Goal: Information Seeking & Learning: Check status

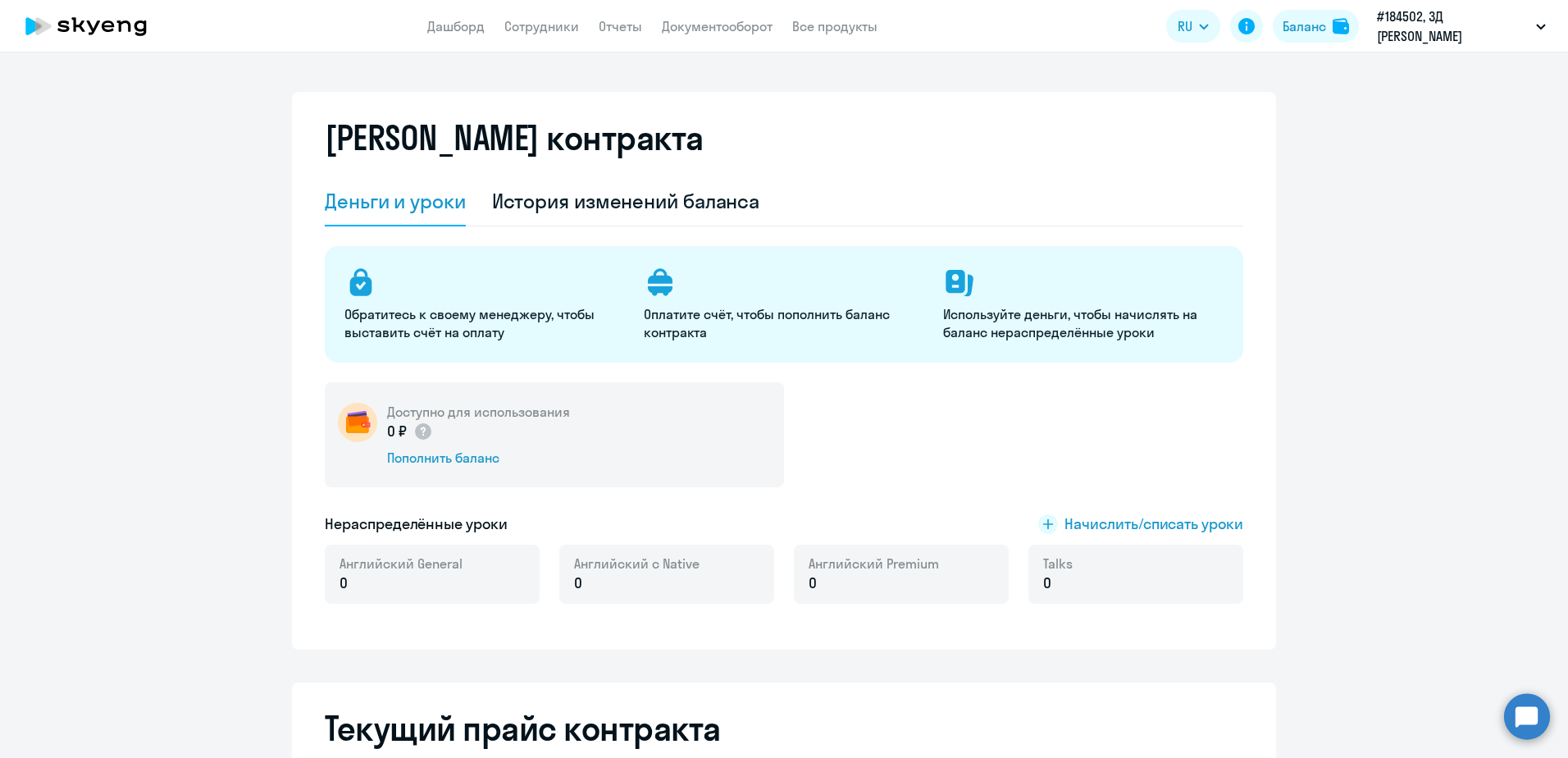
select select "english_adult_not_native_speaker"
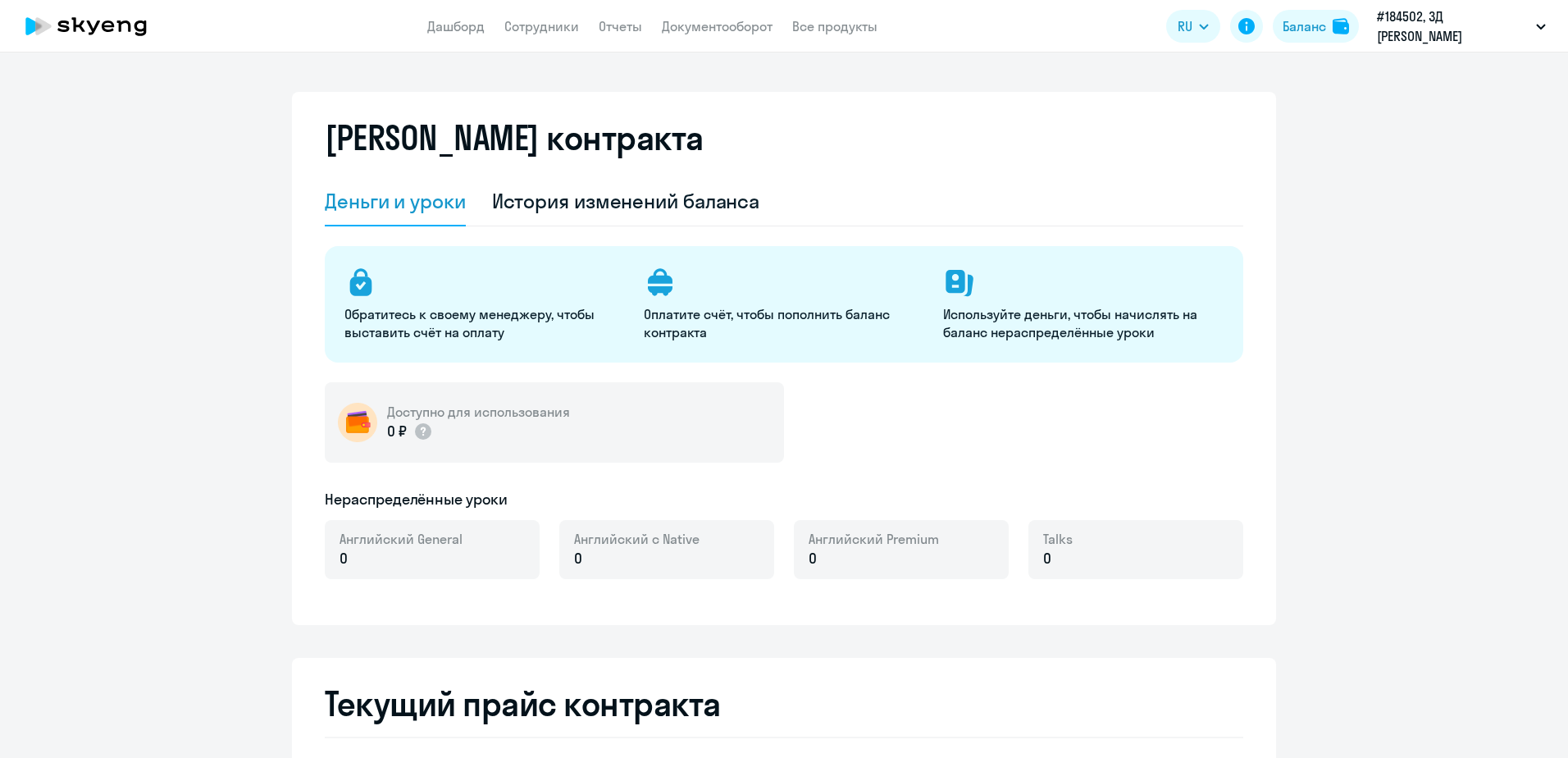
select select "english_adult_not_native_speaker"
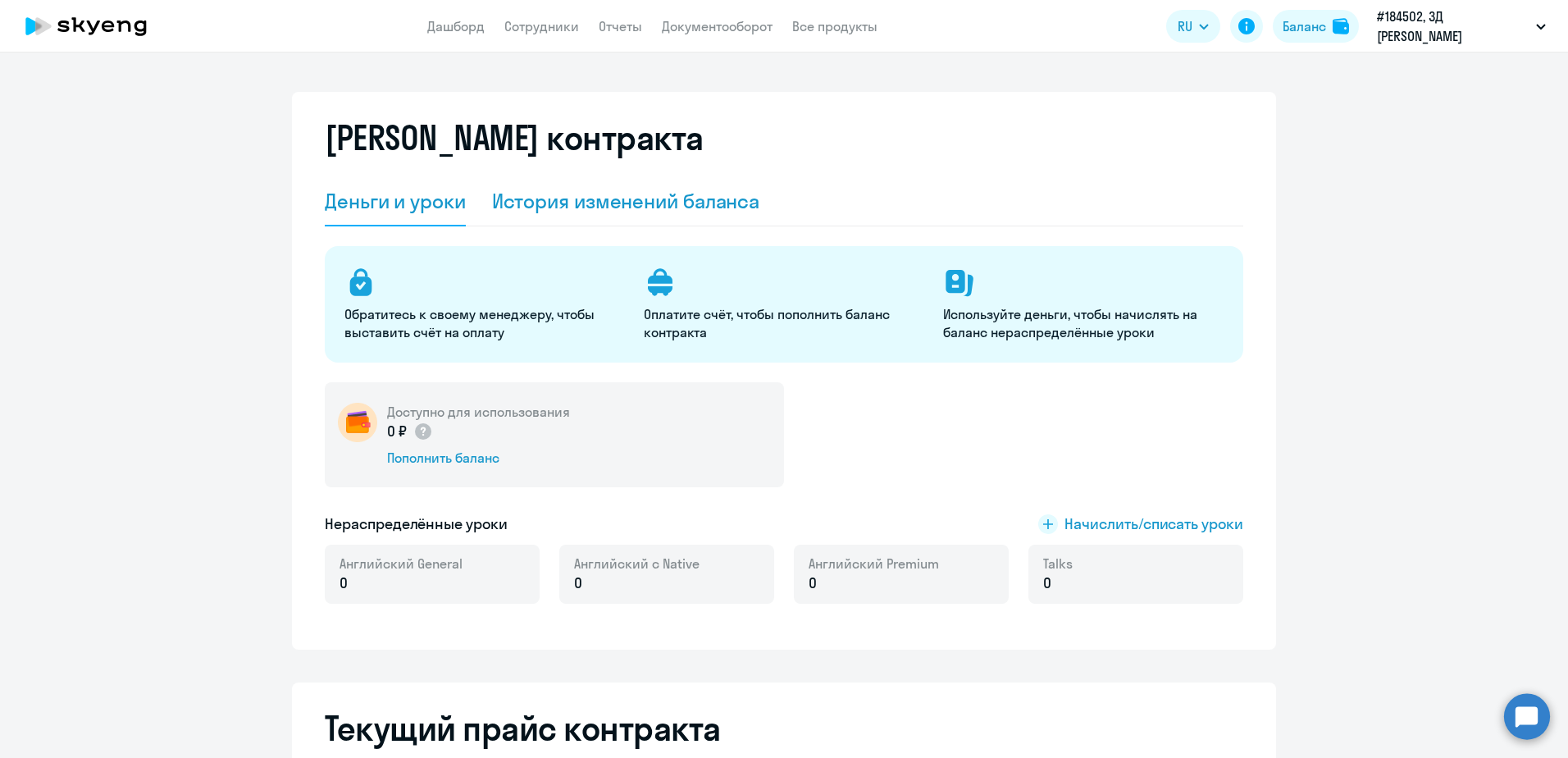
click at [547, 210] on div "История изменений баланса" at bounding box center [626, 200] width 268 height 26
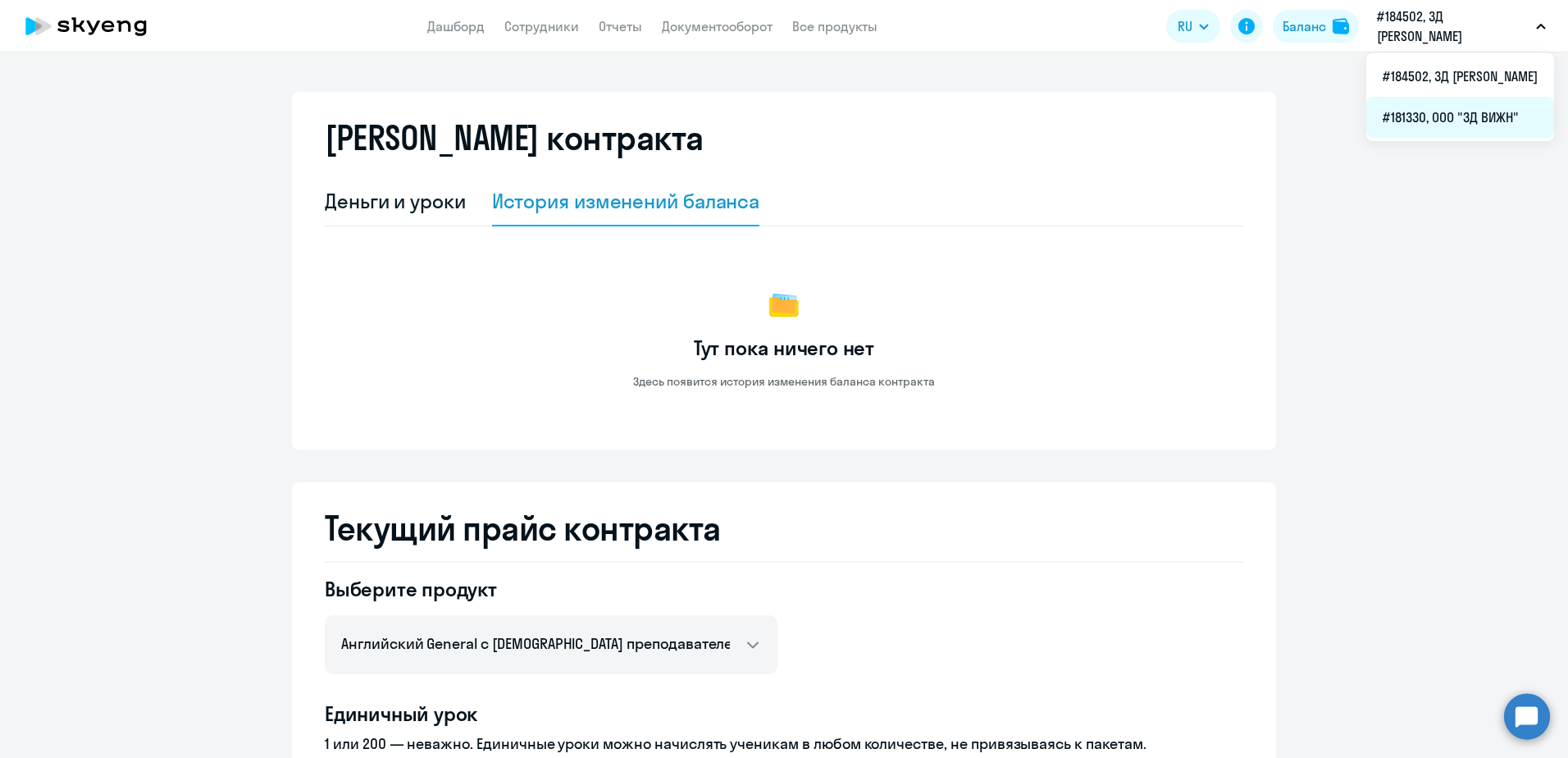
click at [1425, 131] on li "#181330, ООО "ЗД ВИЖН"" at bounding box center [1459, 117] width 188 height 41
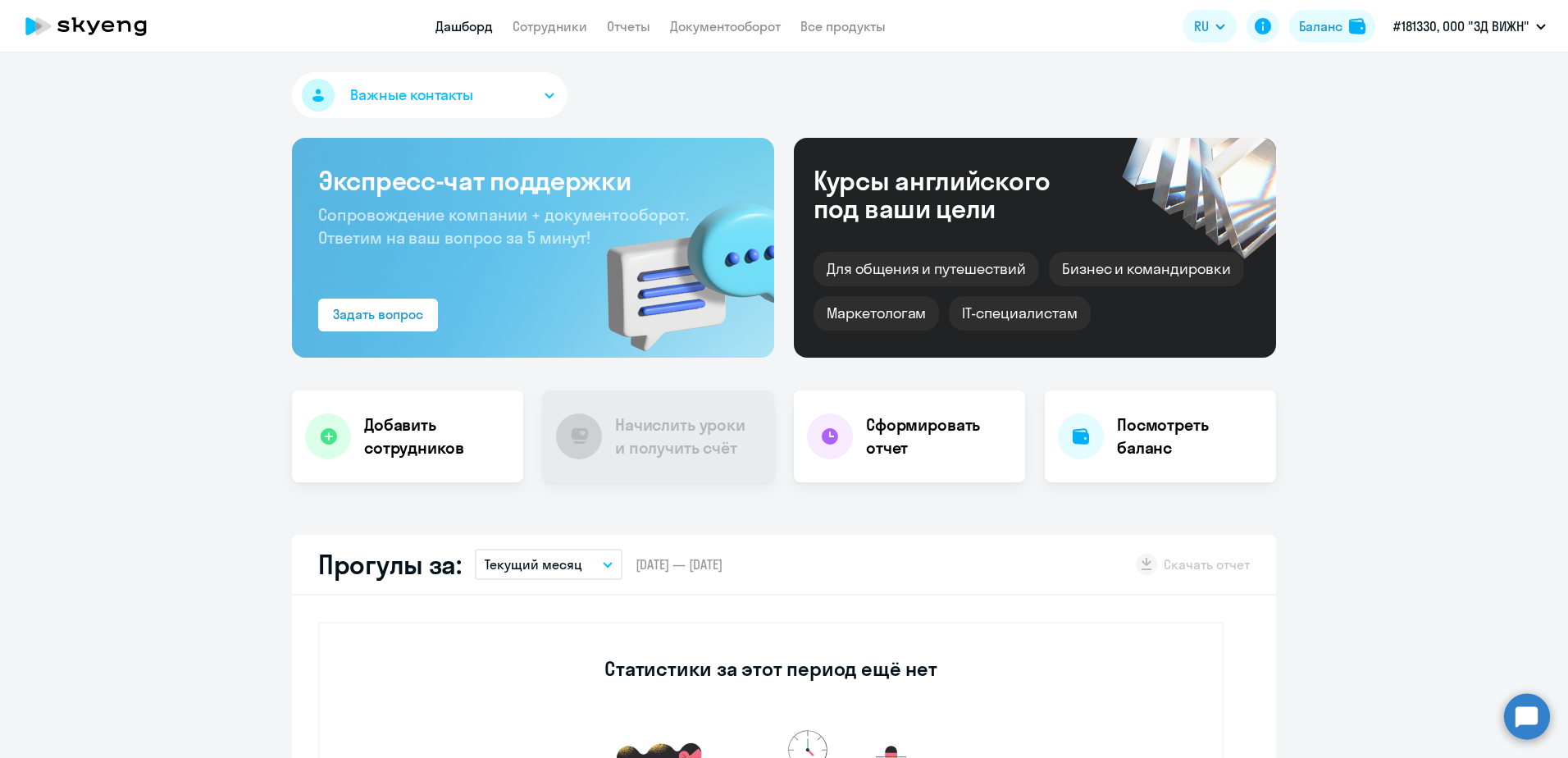
click at [463, 26] on link "Дашборд" at bounding box center [464, 25] width 57 height 16
click at [562, 32] on link "Сотрудники" at bounding box center [550, 25] width 75 height 16
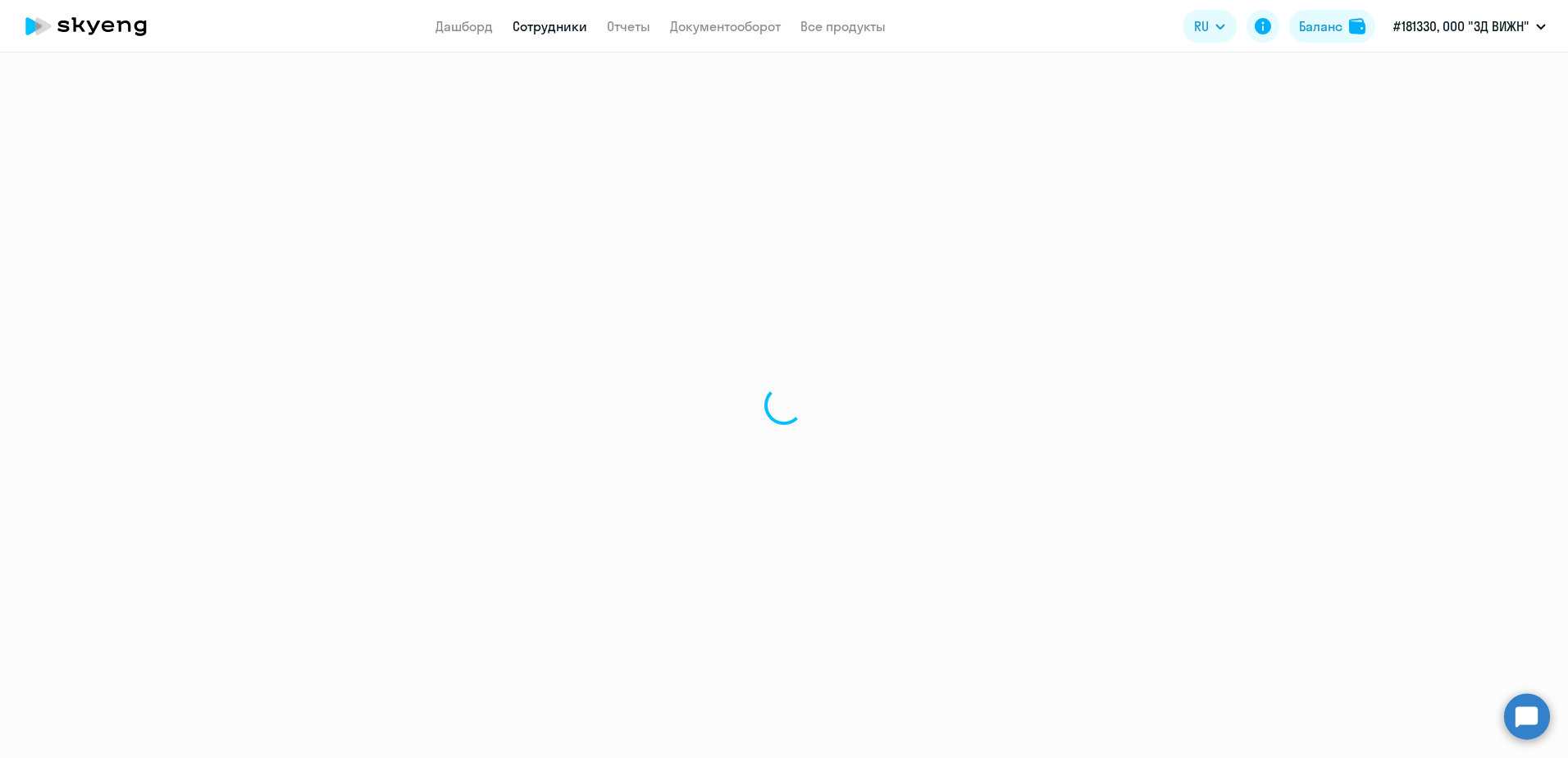
select select "30"
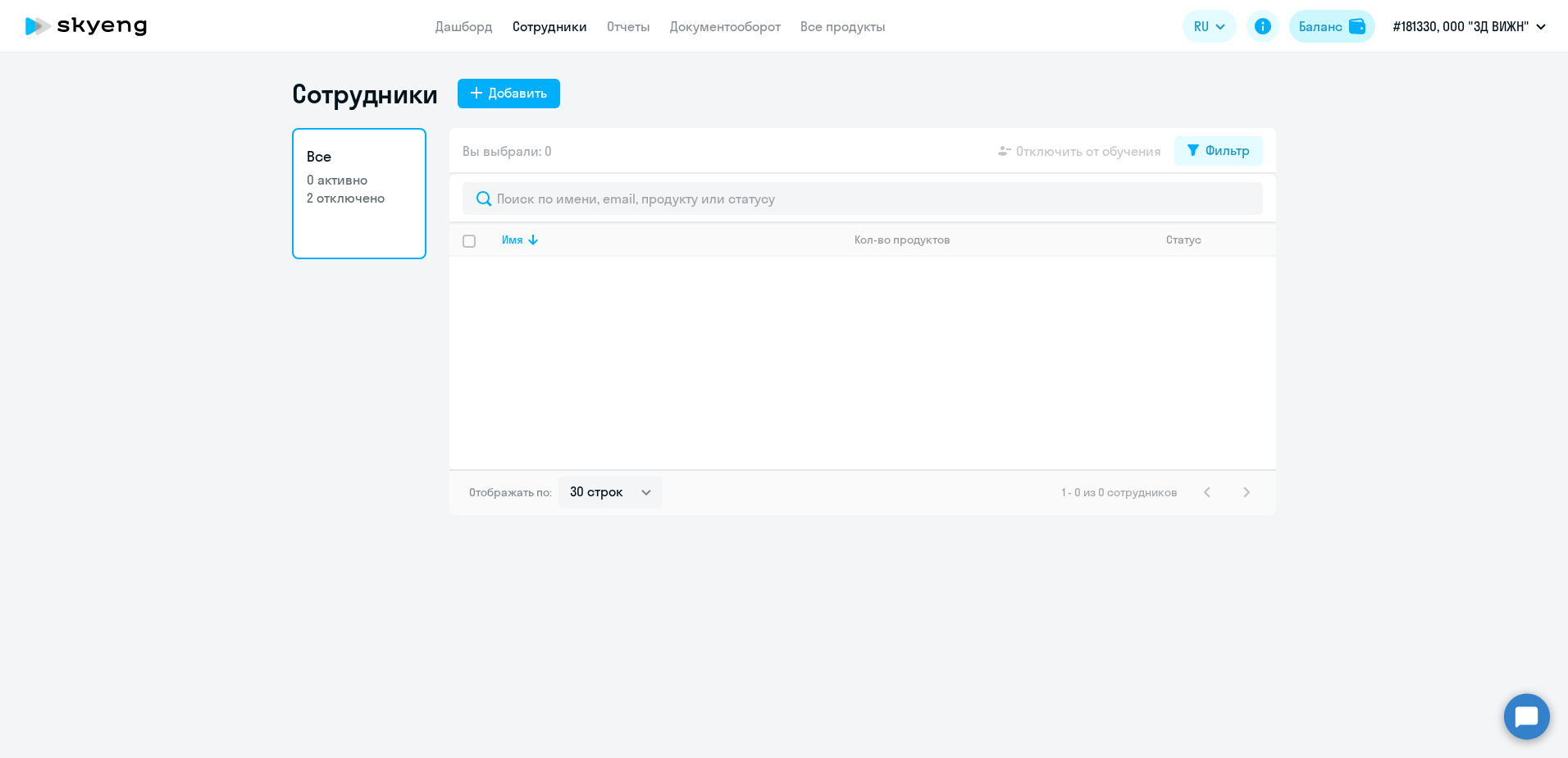
click at [1311, 23] on div "Баланс" at bounding box center [1321, 25] width 44 height 19
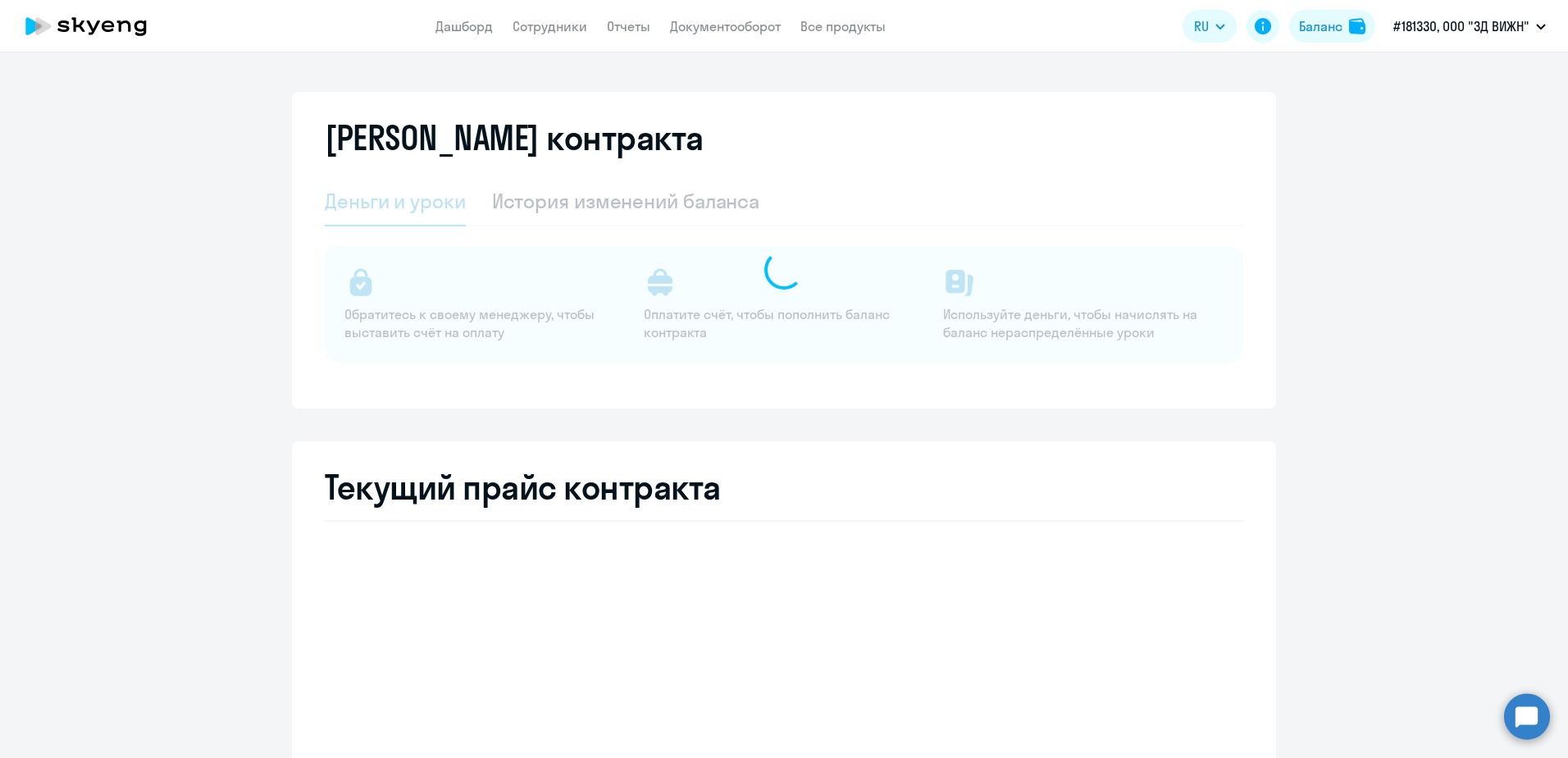
select select "english_adult_not_native_speaker"
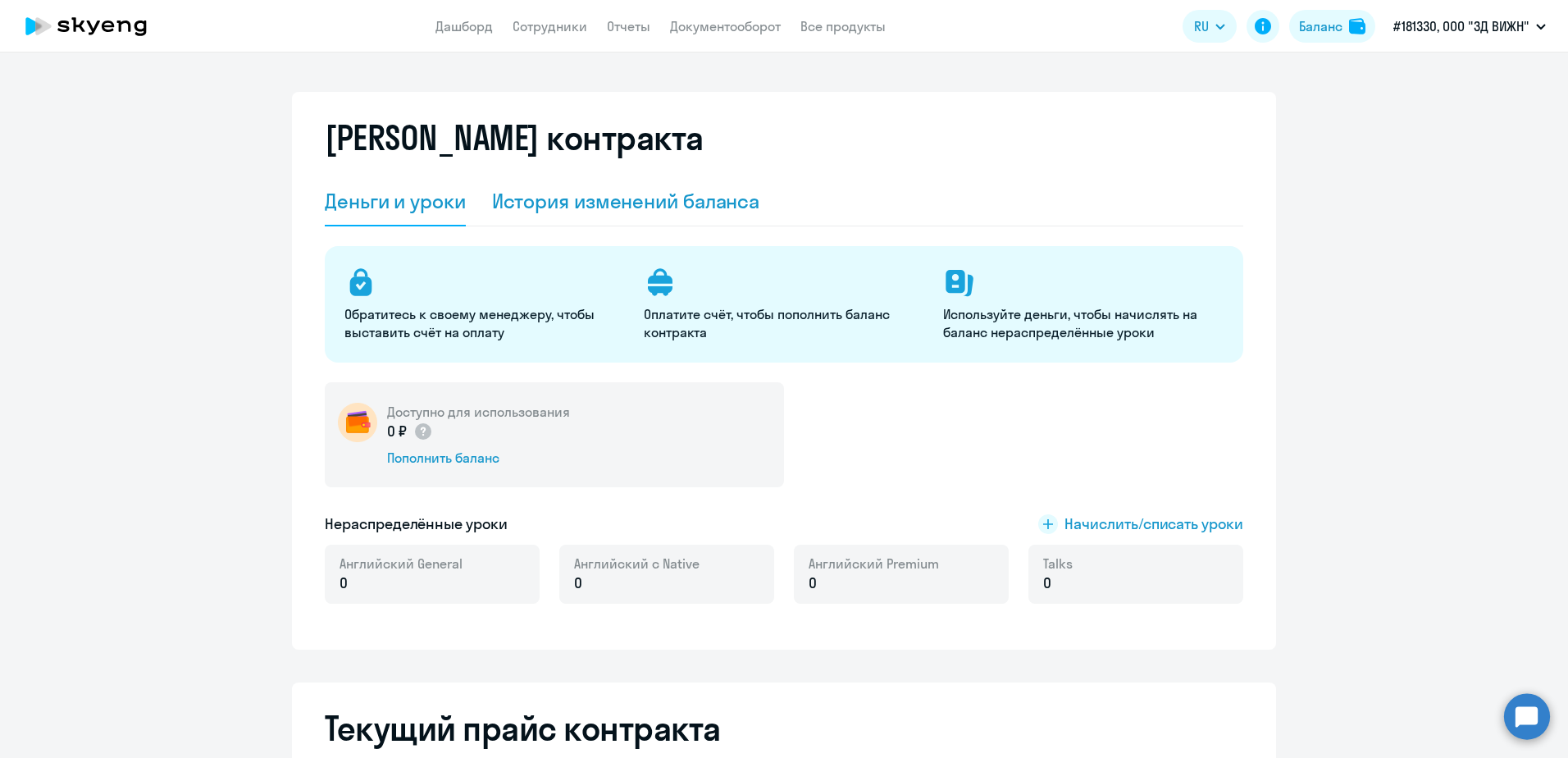
click at [616, 216] on div "История изменений баланса" at bounding box center [626, 201] width 268 height 49
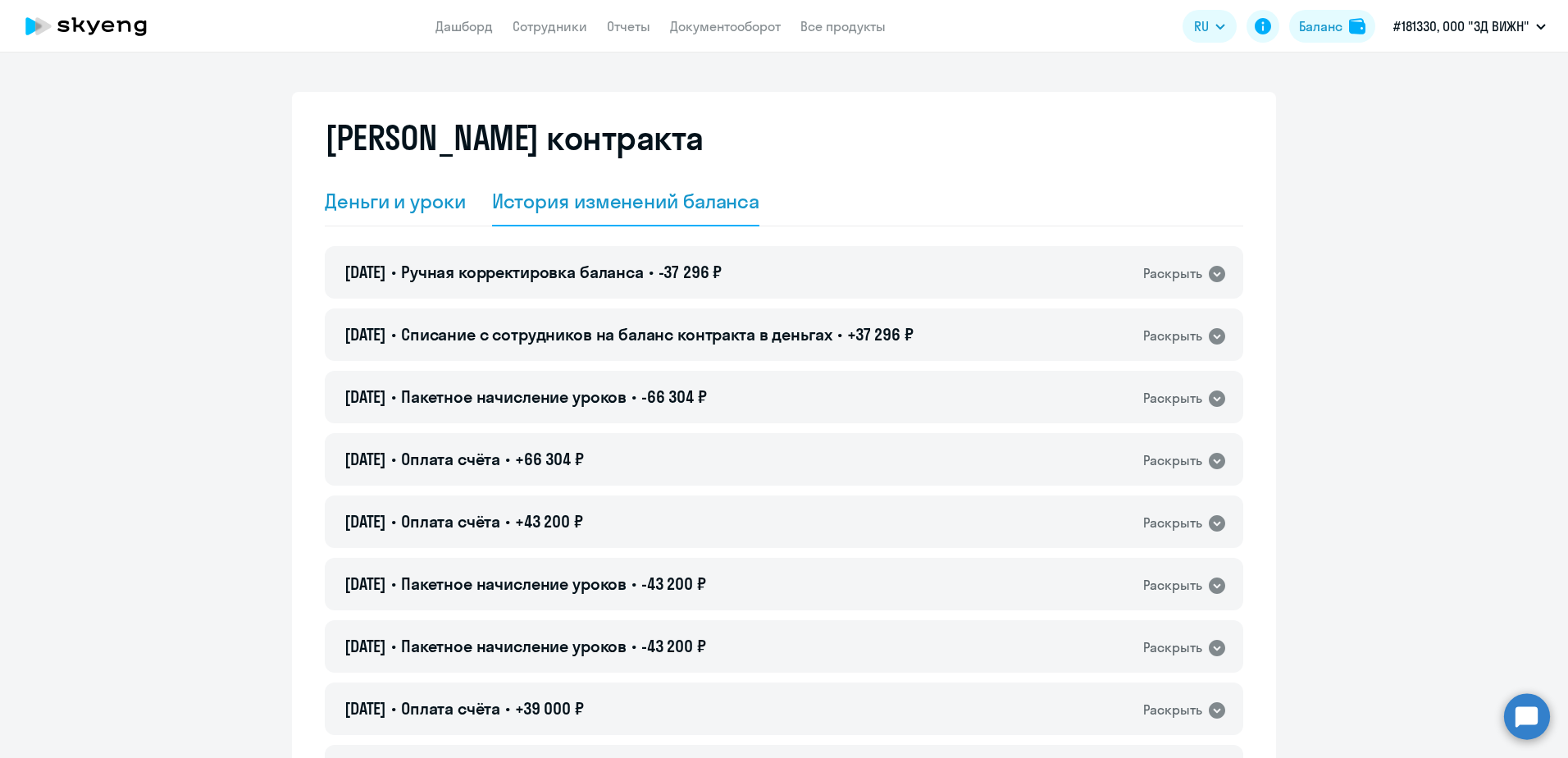
click at [360, 211] on div "Деньги и уроки" at bounding box center [396, 200] width 141 height 26
